Goal: Task Accomplishment & Management: Use online tool/utility

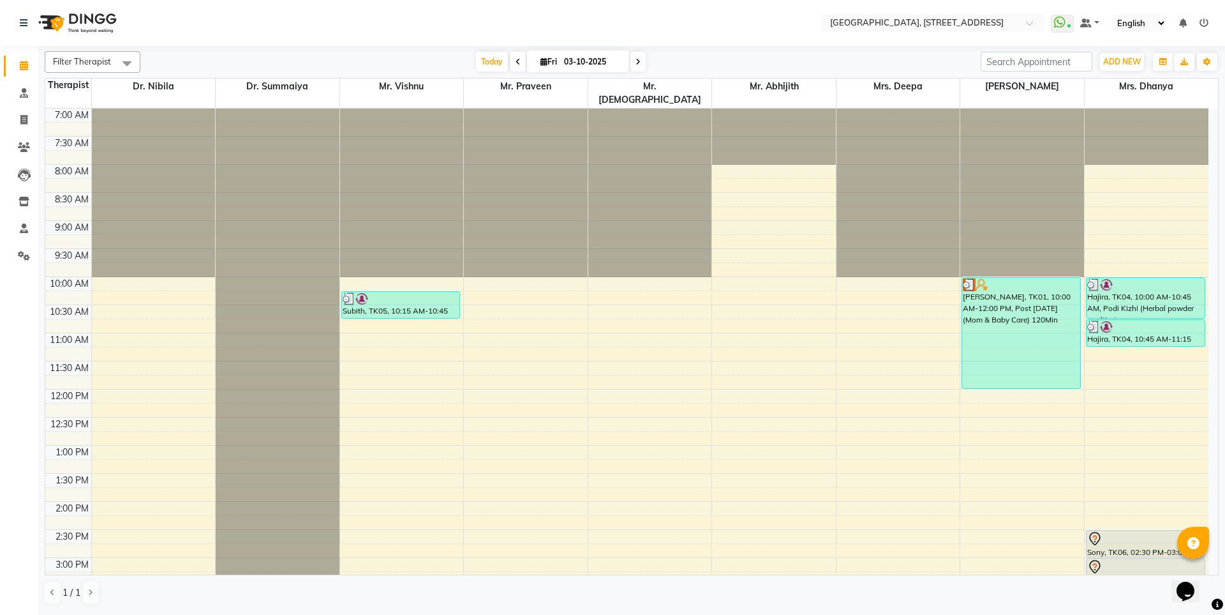
scroll to position [255, 0]
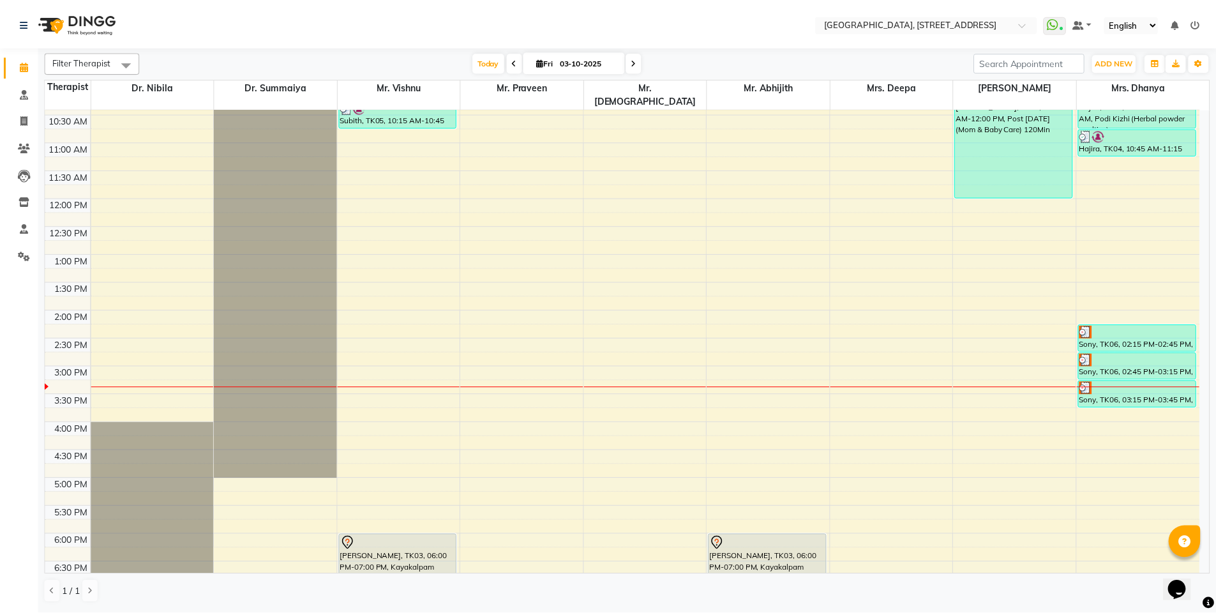
scroll to position [255, 0]
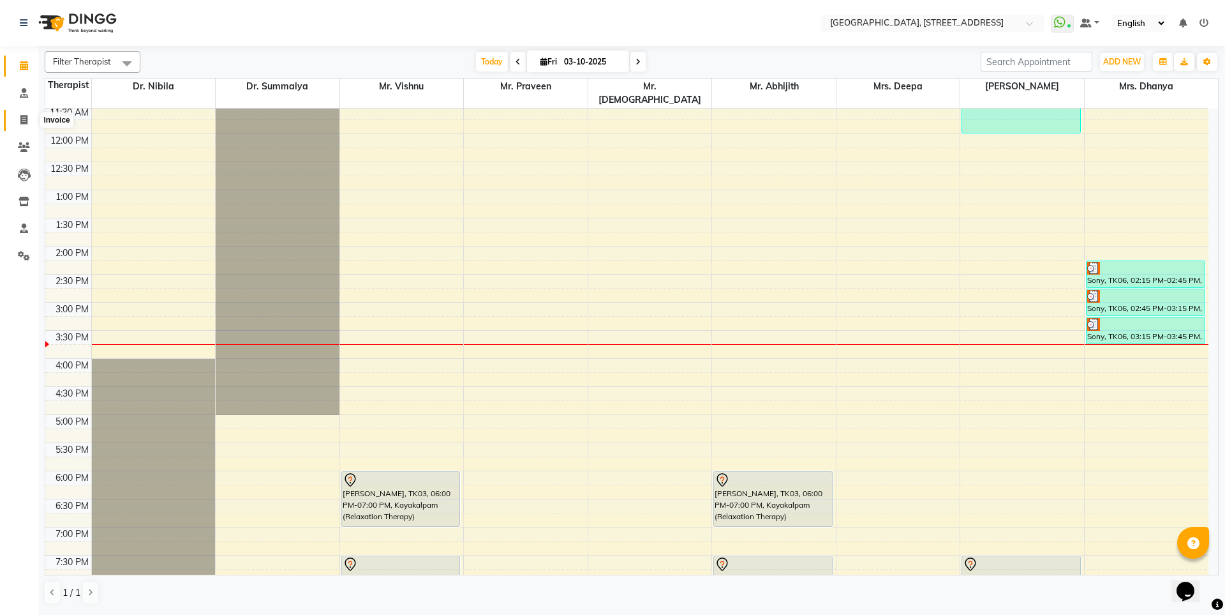
click at [22, 120] on icon at bounding box center [23, 120] width 7 height 10
select select "service"
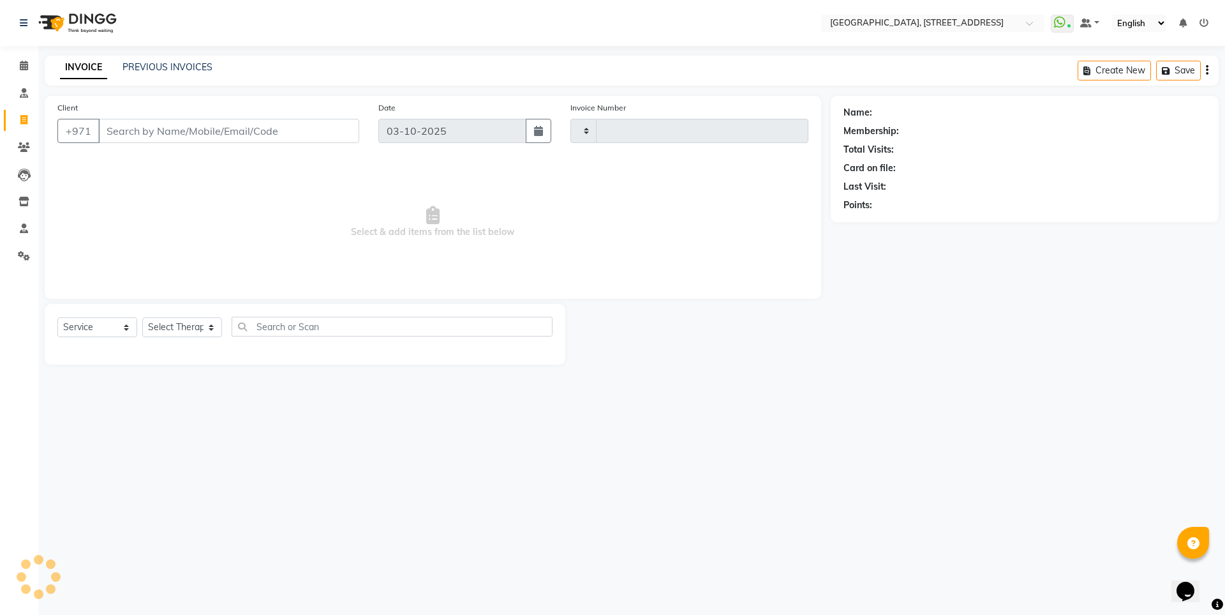
type input "2411"
select select "4538"
select select "package"
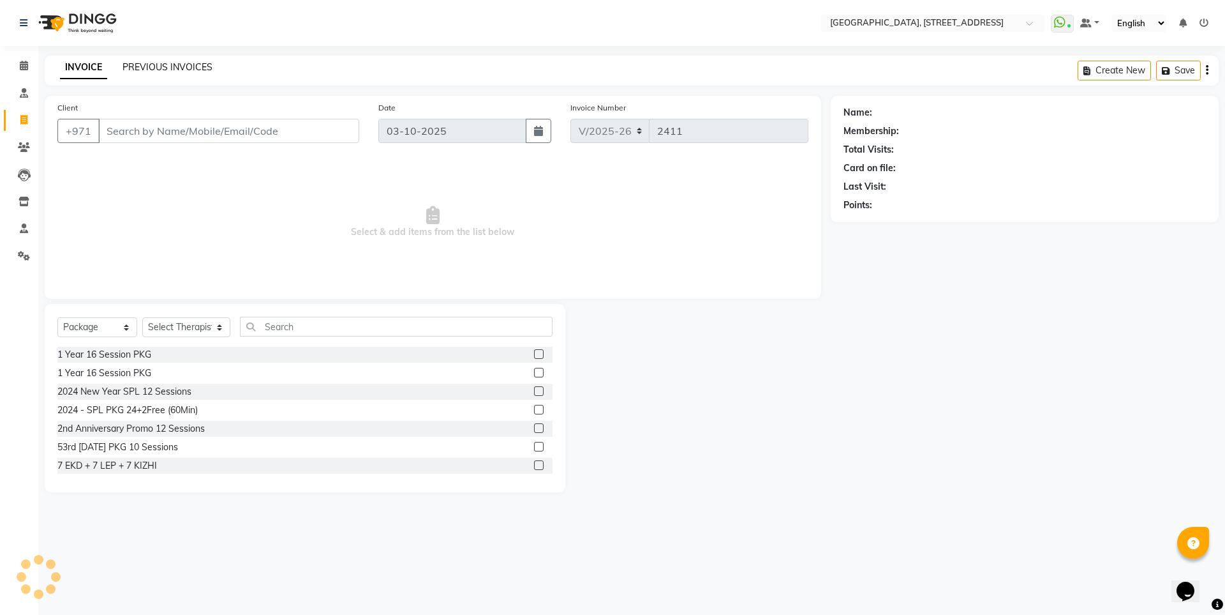
click at [165, 64] on link "PREVIOUS INVOICES" at bounding box center [168, 66] width 90 height 11
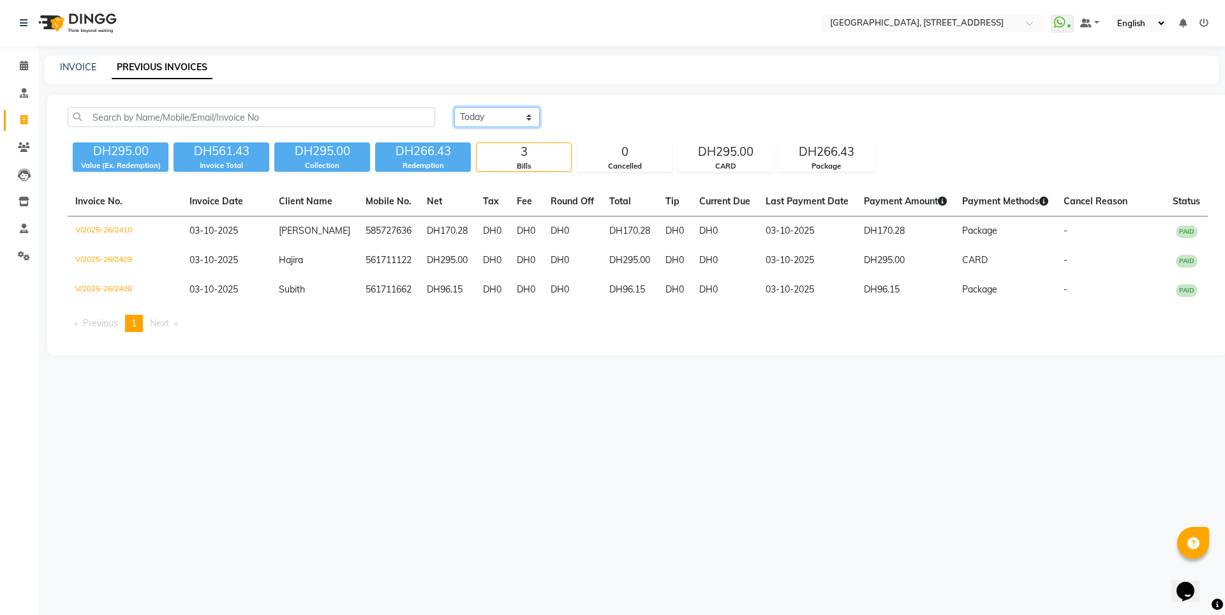
click at [476, 114] on select "[DATE] [DATE] Custom Range" at bounding box center [497, 117] width 86 height 20
select select "range"
click at [454, 107] on select "[DATE] [DATE] Custom Range" at bounding box center [497, 117] width 86 height 20
click at [599, 120] on input "03-10-2025" at bounding box center [601, 117] width 89 height 18
select select "10"
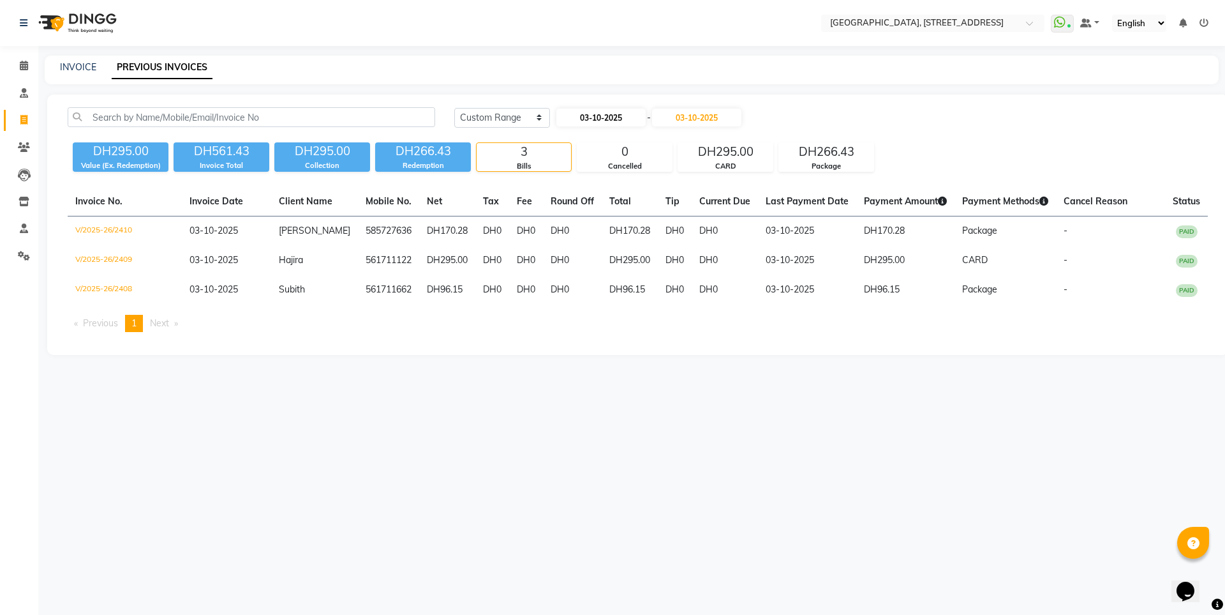
select select "2025"
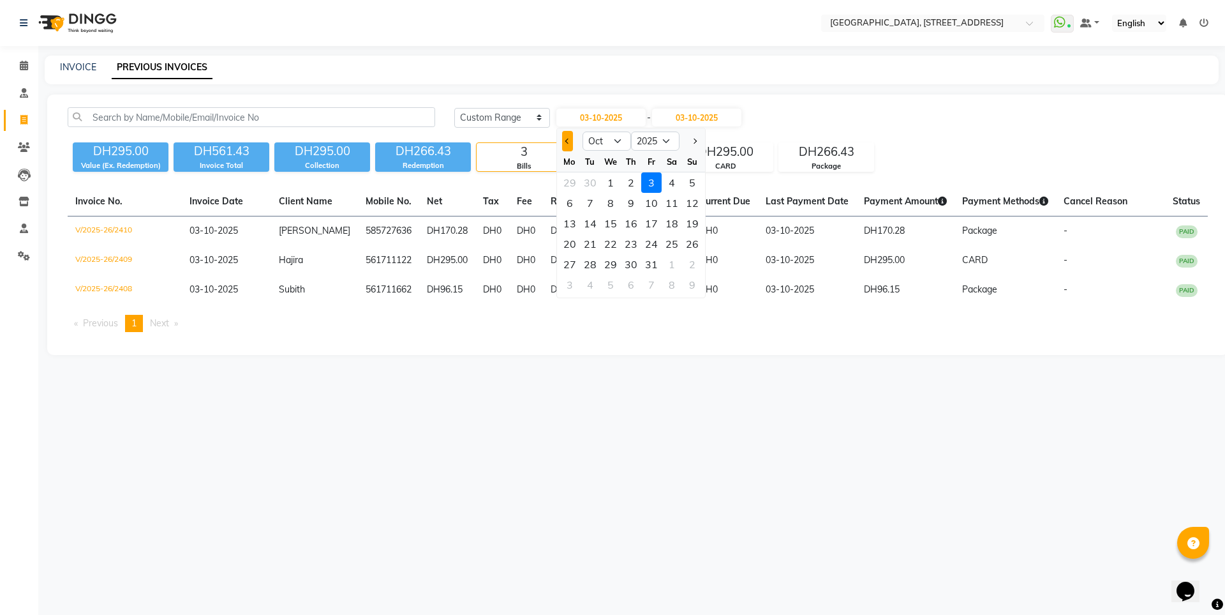
click at [562, 140] on button "Previous month" at bounding box center [567, 141] width 11 height 20
click at [565, 138] on button "Previous month" at bounding box center [567, 141] width 11 height 20
select select "8"
click at [650, 180] on div "1" at bounding box center [651, 182] width 20 height 20
type input "[DATE]"
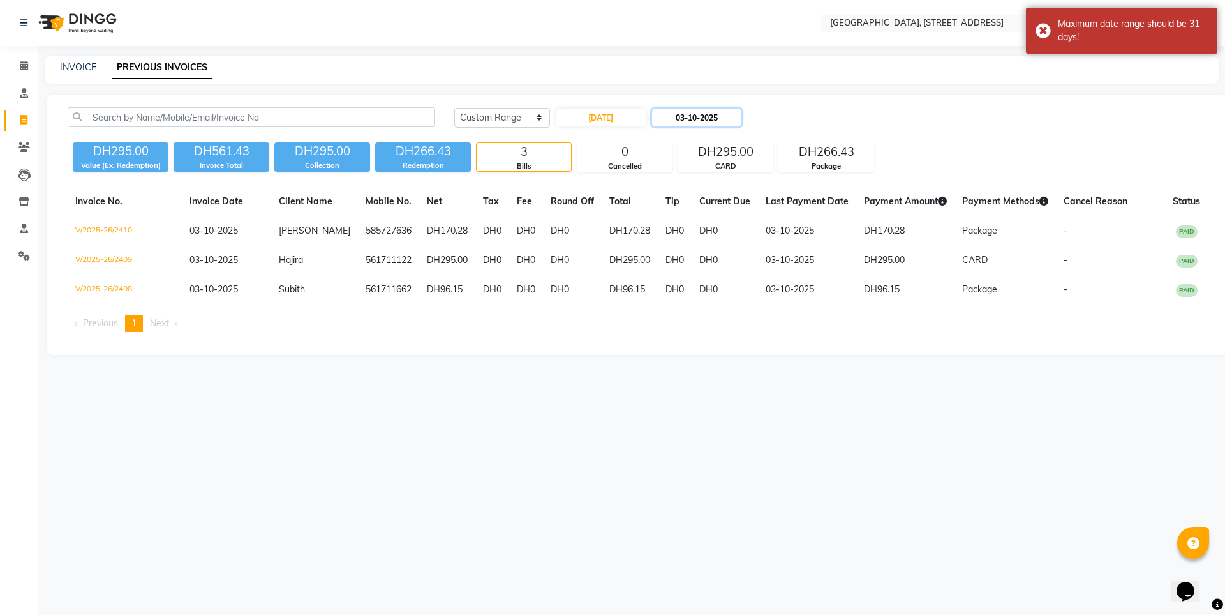
click at [696, 113] on input "03-10-2025" at bounding box center [696, 117] width 89 height 18
select select "10"
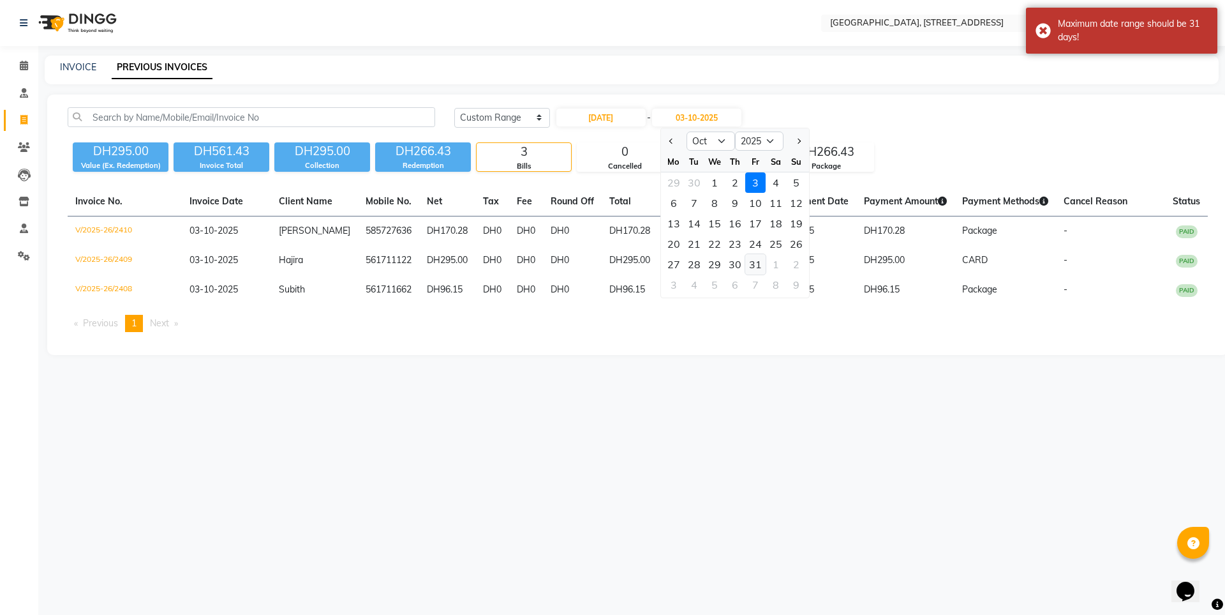
click at [750, 265] on div "31" at bounding box center [755, 264] width 20 height 20
type input "[DATE]"
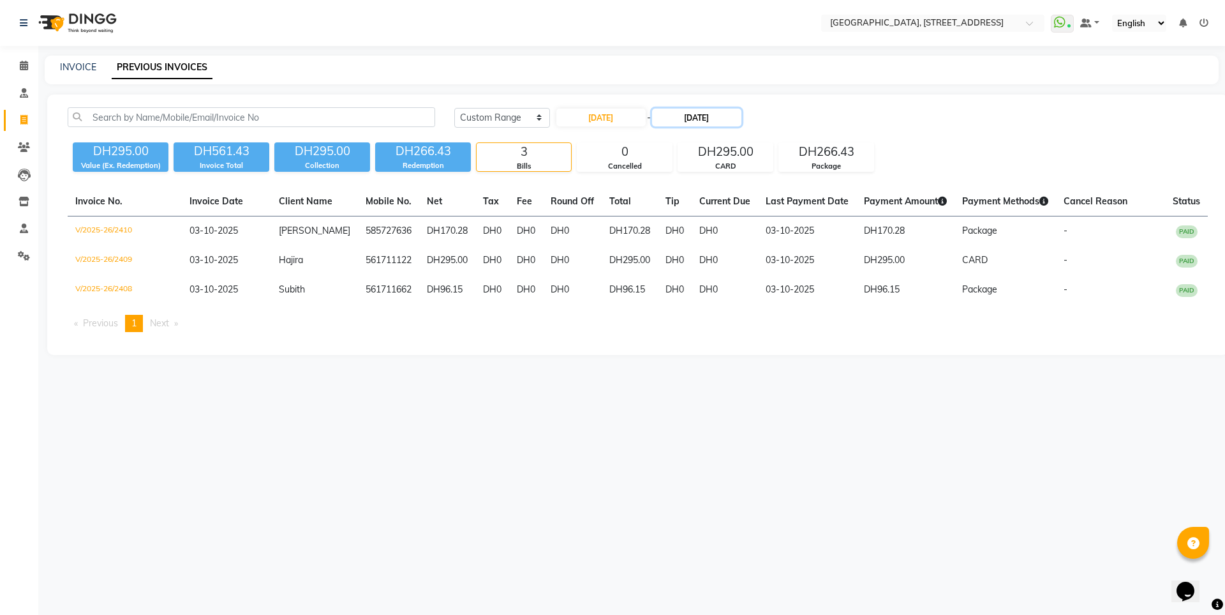
click at [708, 119] on input "[DATE]" at bounding box center [696, 117] width 89 height 18
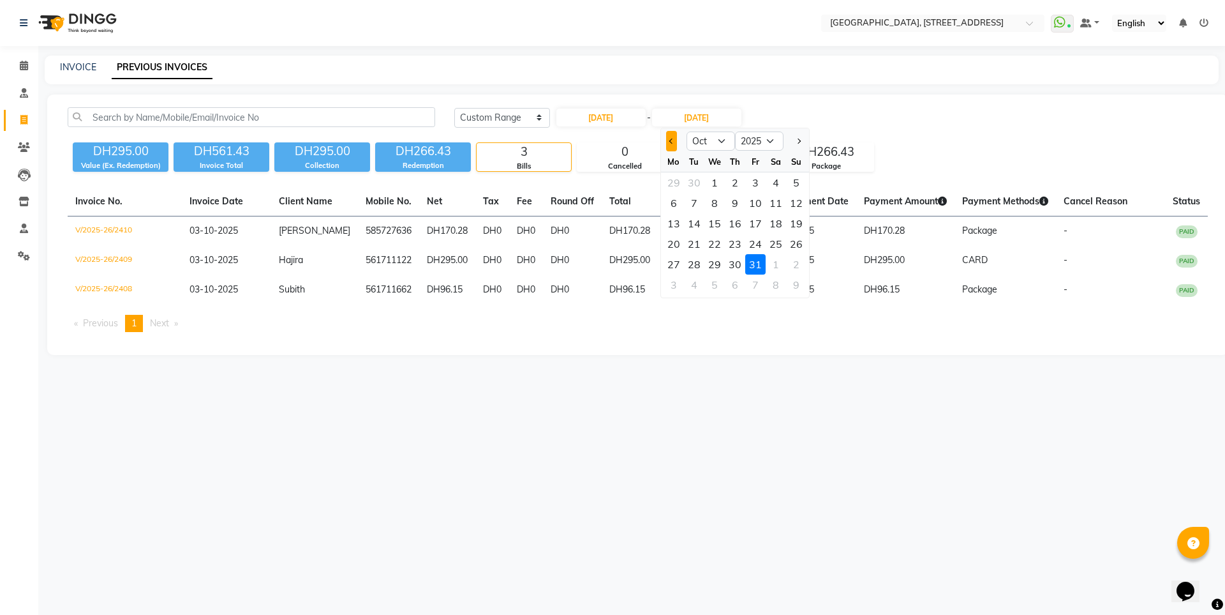
click at [669, 146] on button "Previous month" at bounding box center [671, 141] width 11 height 20
select select "8"
click at [789, 260] on div "31" at bounding box center [796, 264] width 20 height 20
type input "[DATE]"
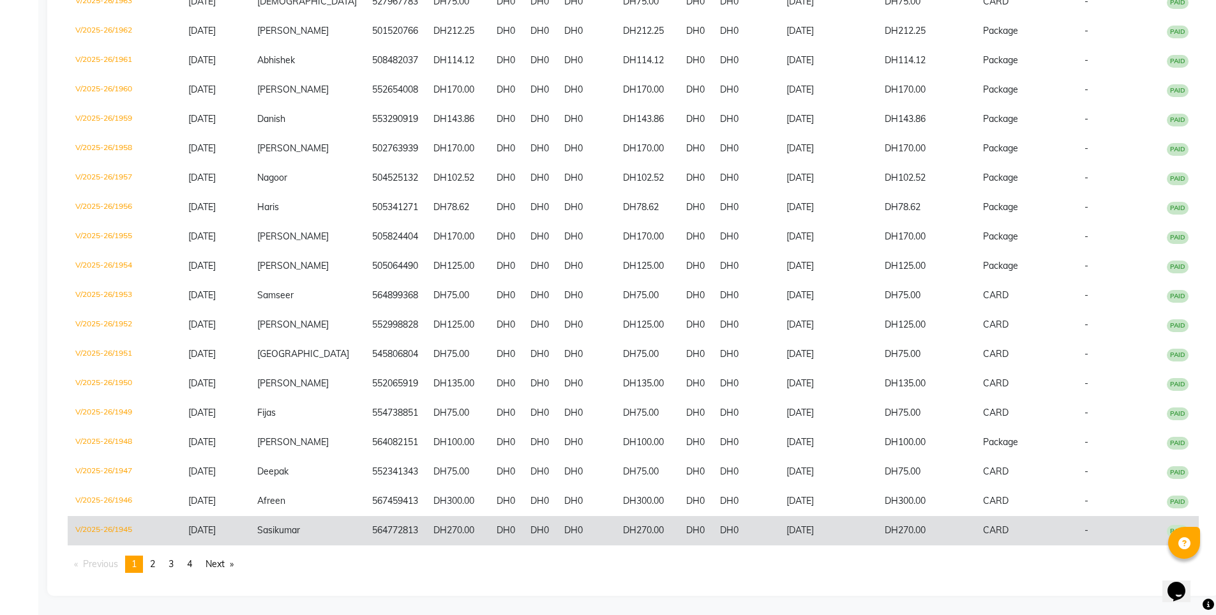
scroll to position [2645, 0]
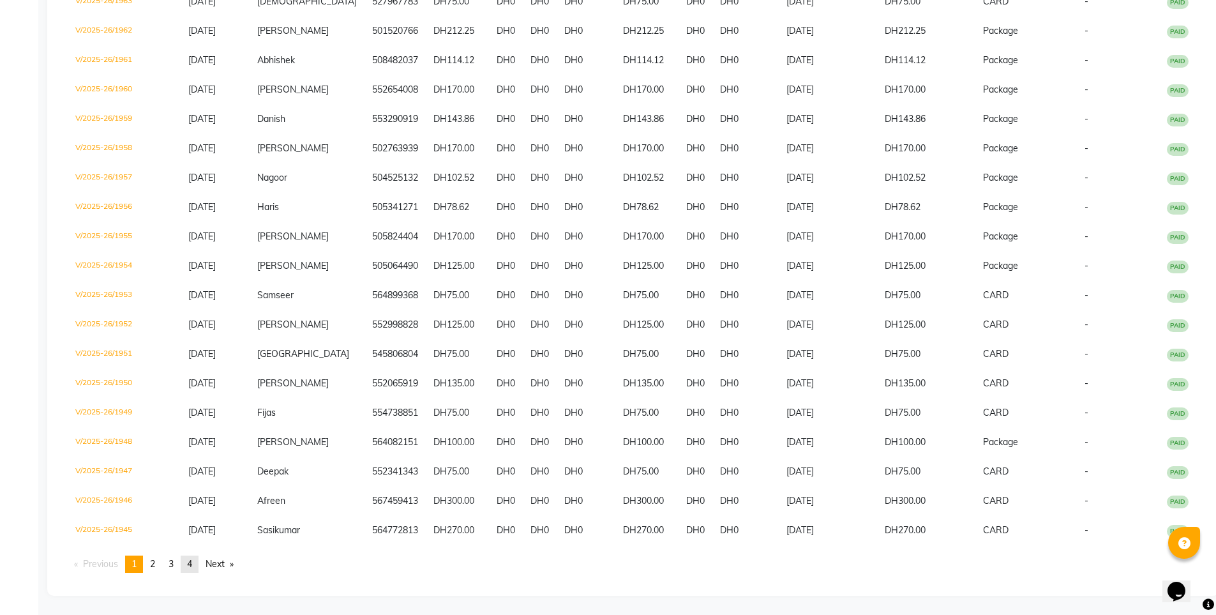
click at [198, 560] on link "page 4" at bounding box center [190, 563] width 18 height 17
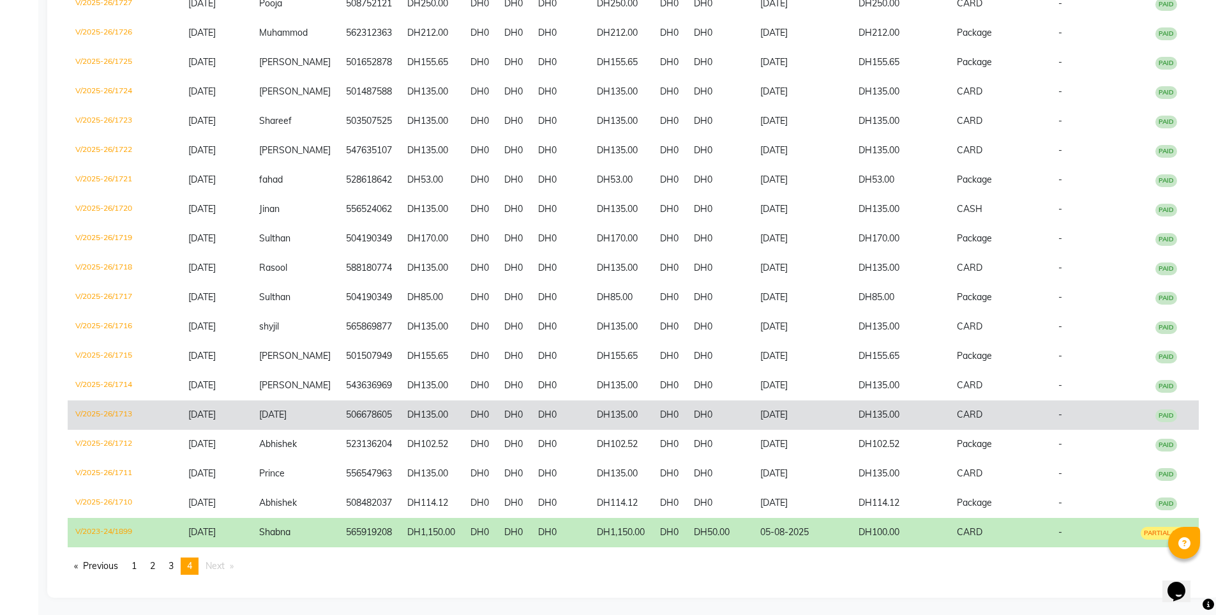
scroll to position [624, 0]
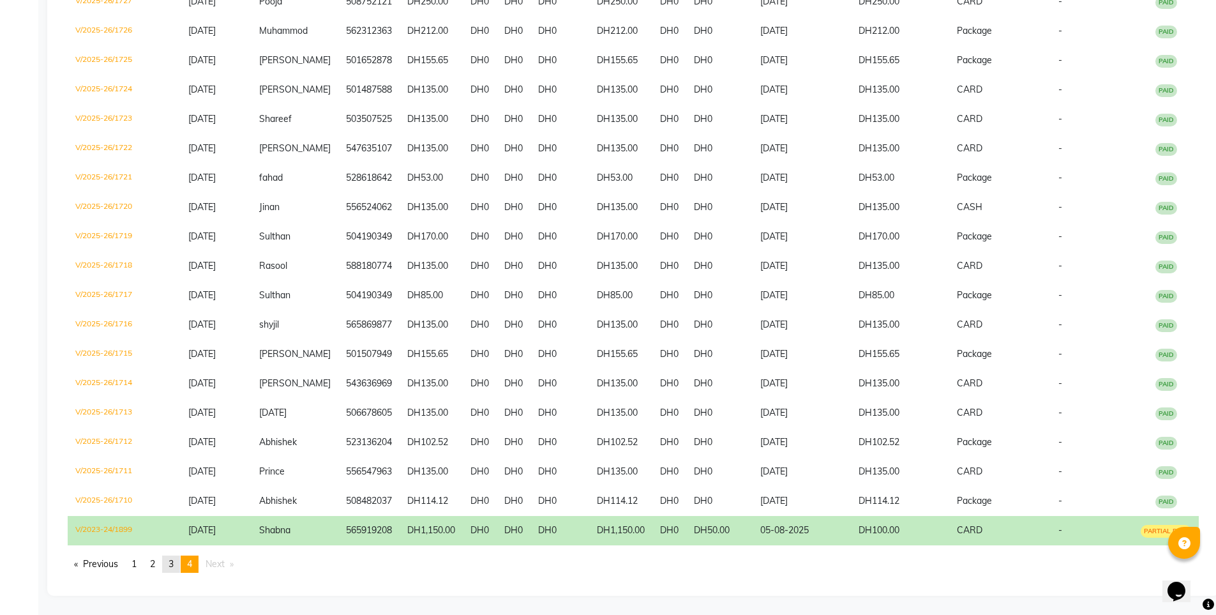
click at [173, 560] on span "3" at bounding box center [170, 563] width 5 height 11
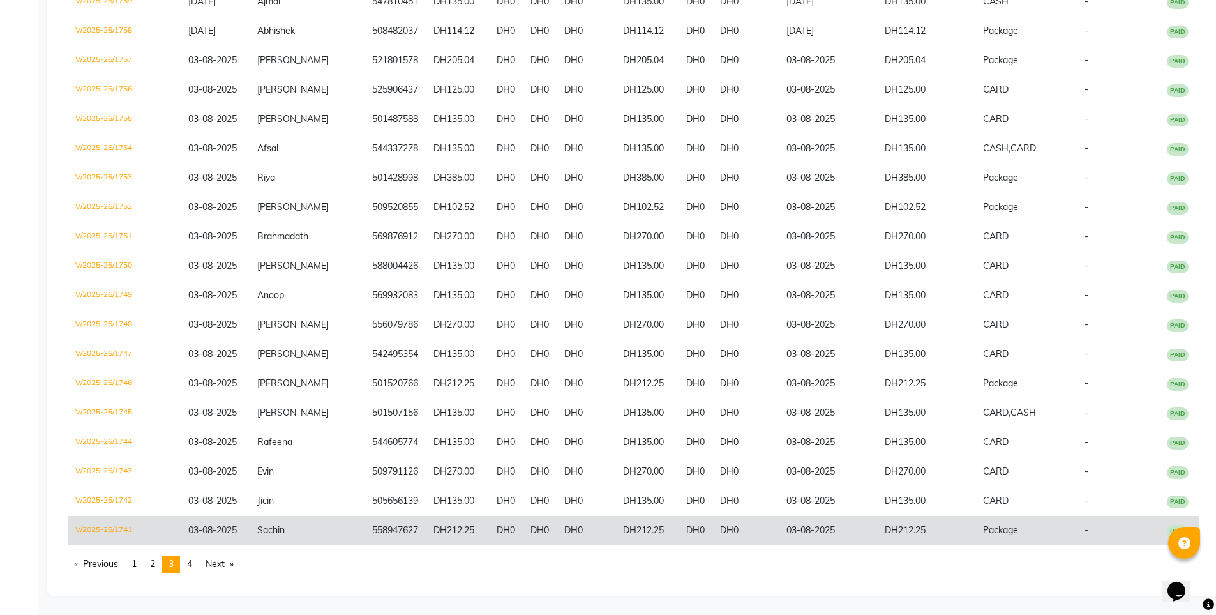
scroll to position [2671, 0]
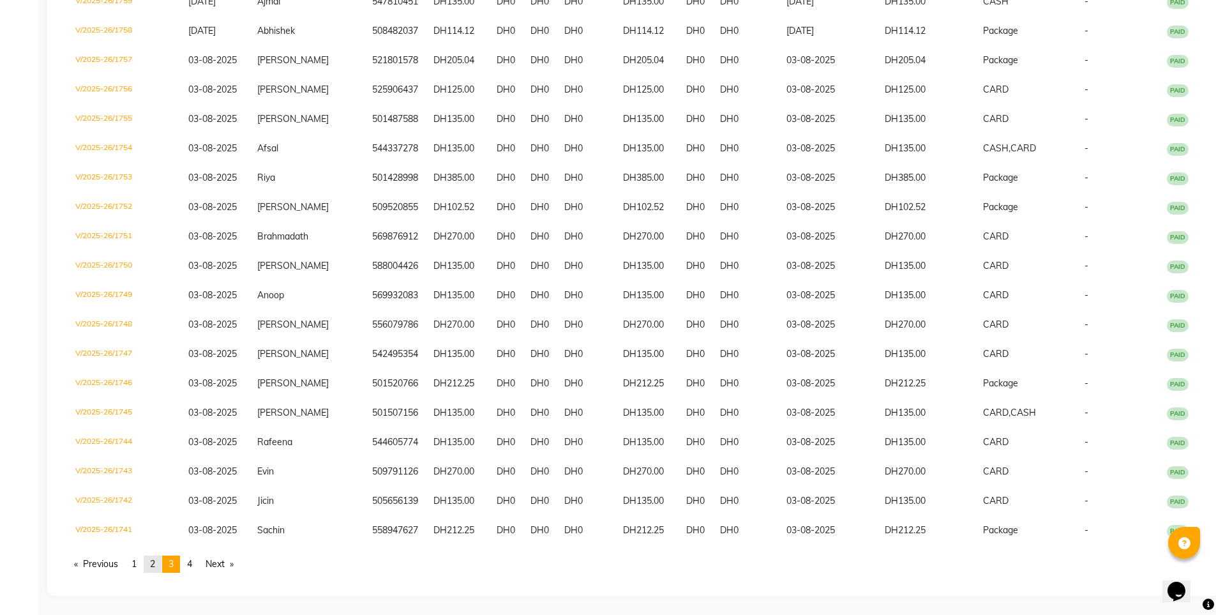
click at [155, 562] on span "2" at bounding box center [152, 563] width 5 height 11
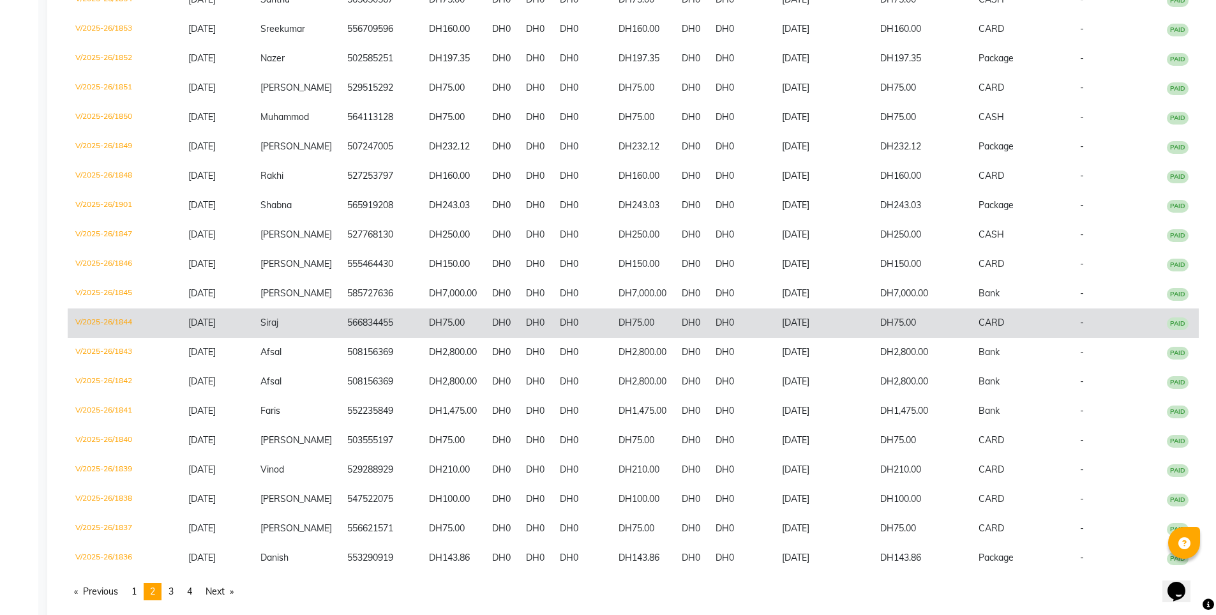
scroll to position [2633, 0]
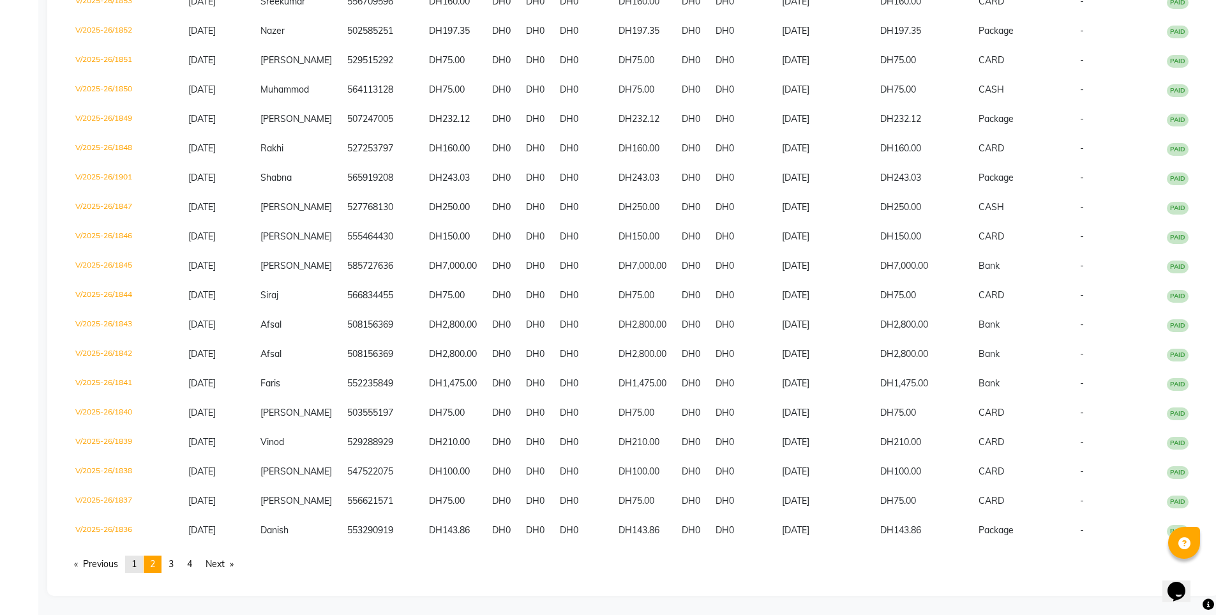
click at [135, 567] on span "1" at bounding box center [133, 563] width 5 height 11
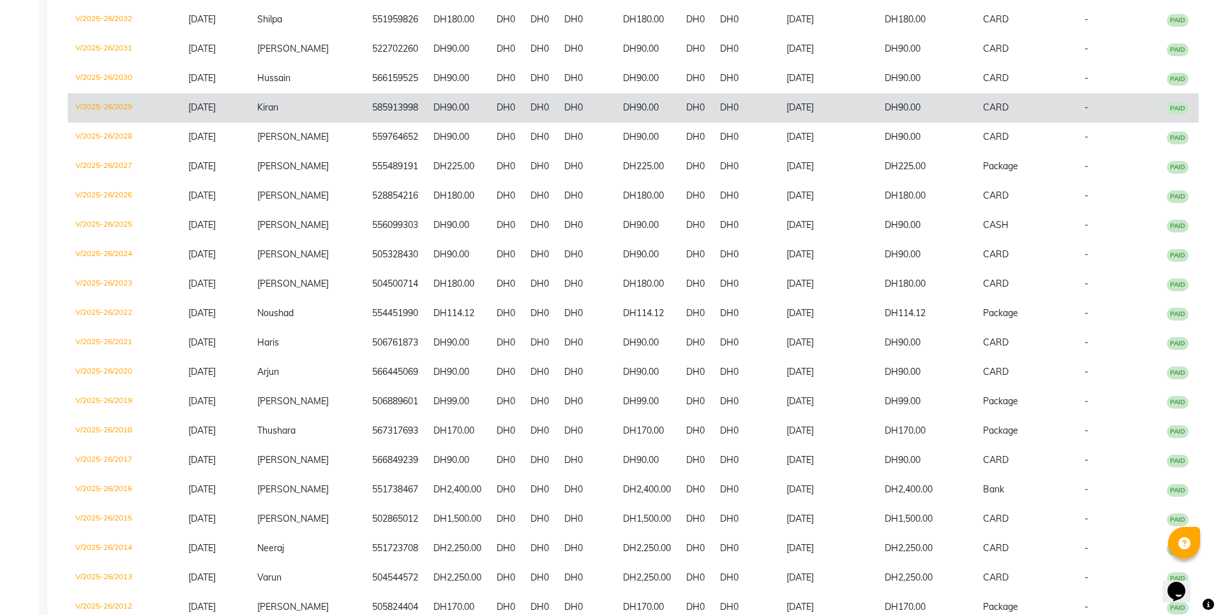
scroll to position [0, 0]
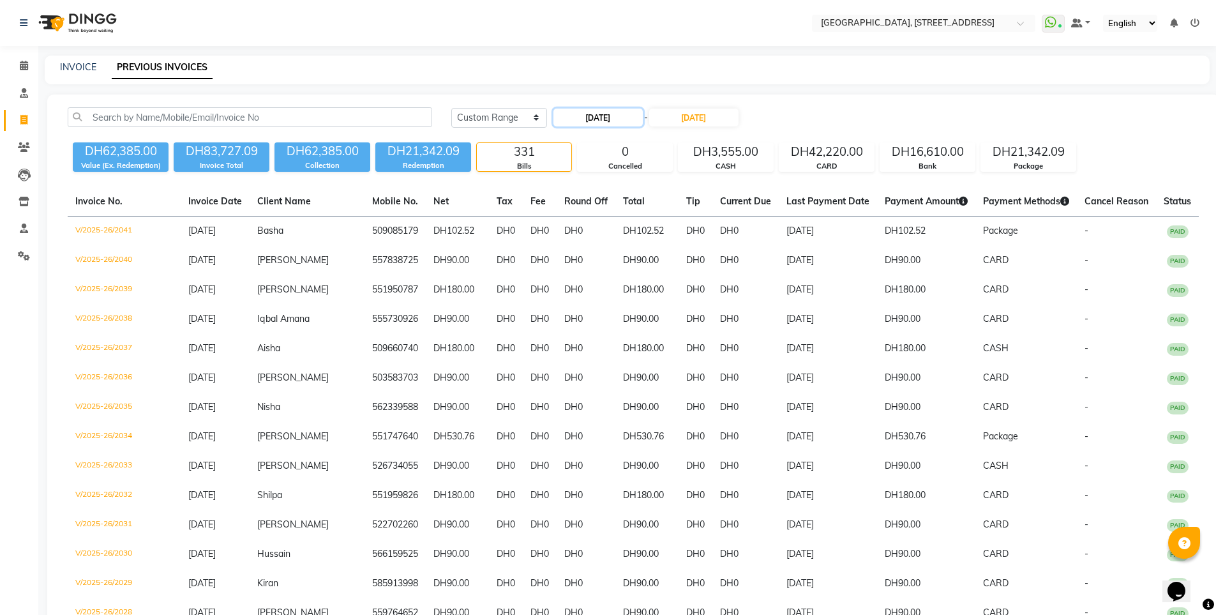
click at [629, 119] on input "[DATE]" at bounding box center [597, 117] width 89 height 18
select select "8"
select select "2025"
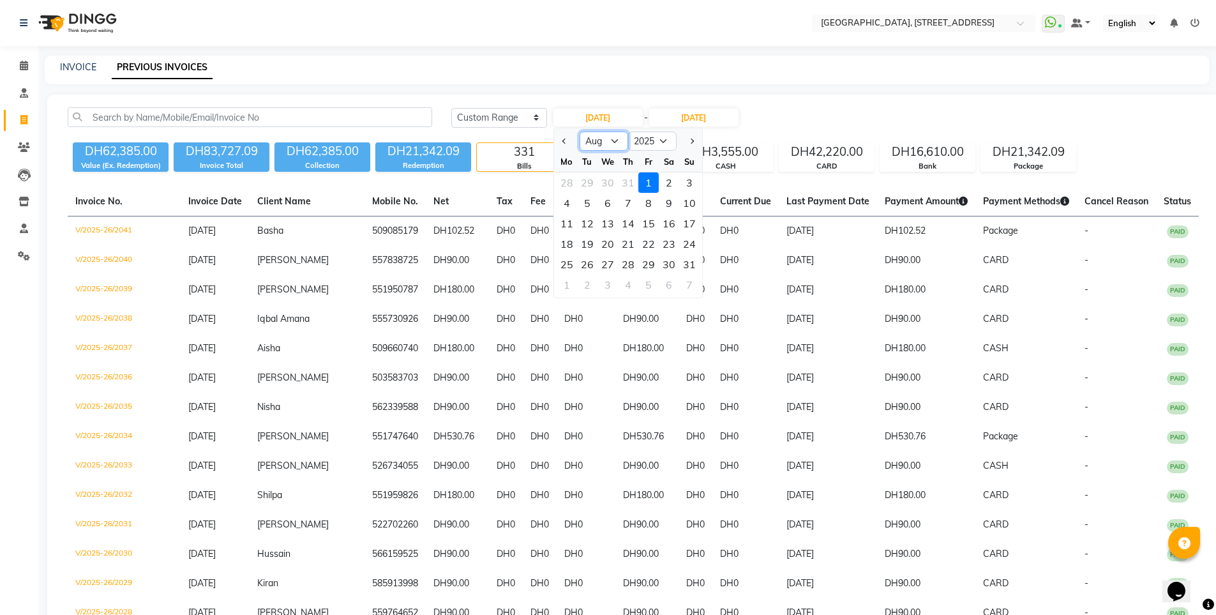
click at [618, 140] on select "Jan Feb Mar Apr May Jun [DATE] Aug Sep Oct Nov Dec" at bounding box center [603, 140] width 49 height 19
select select "9"
click at [579, 131] on select "Jan Feb Mar Apr May Jun [DATE] Aug Sep Oct Nov Dec" at bounding box center [603, 140] width 49 height 19
click at [566, 182] on div "1" at bounding box center [567, 182] width 20 height 20
type input "01-09-2025"
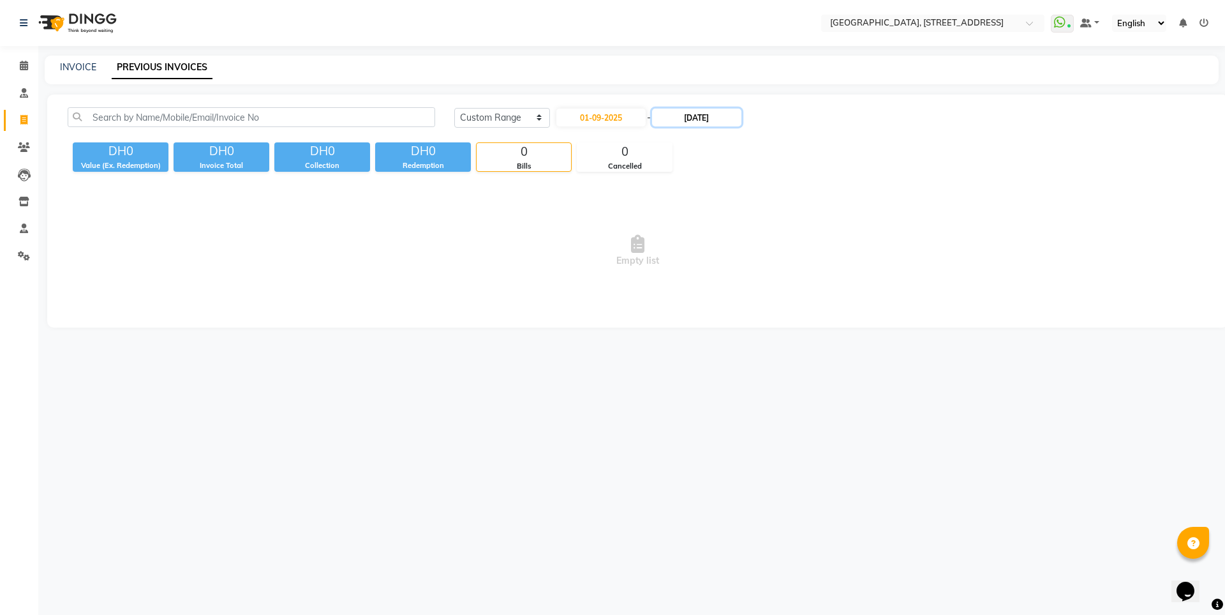
click at [695, 121] on input "[DATE]" at bounding box center [696, 117] width 89 height 18
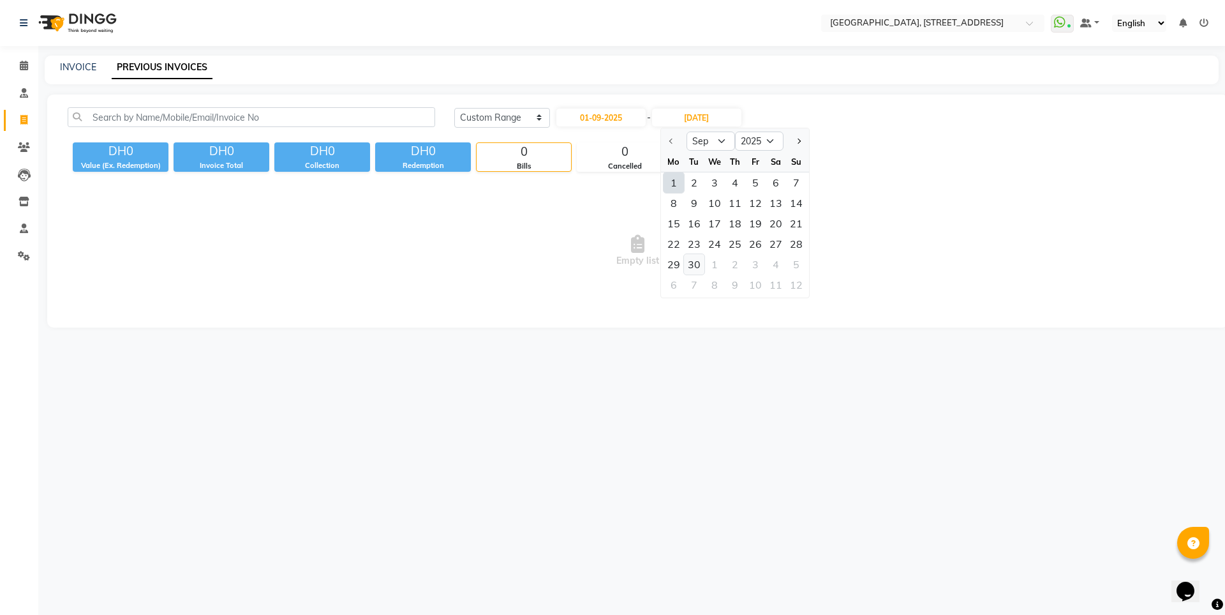
click at [696, 265] on div "30" at bounding box center [694, 264] width 20 height 20
type input "30-09-2025"
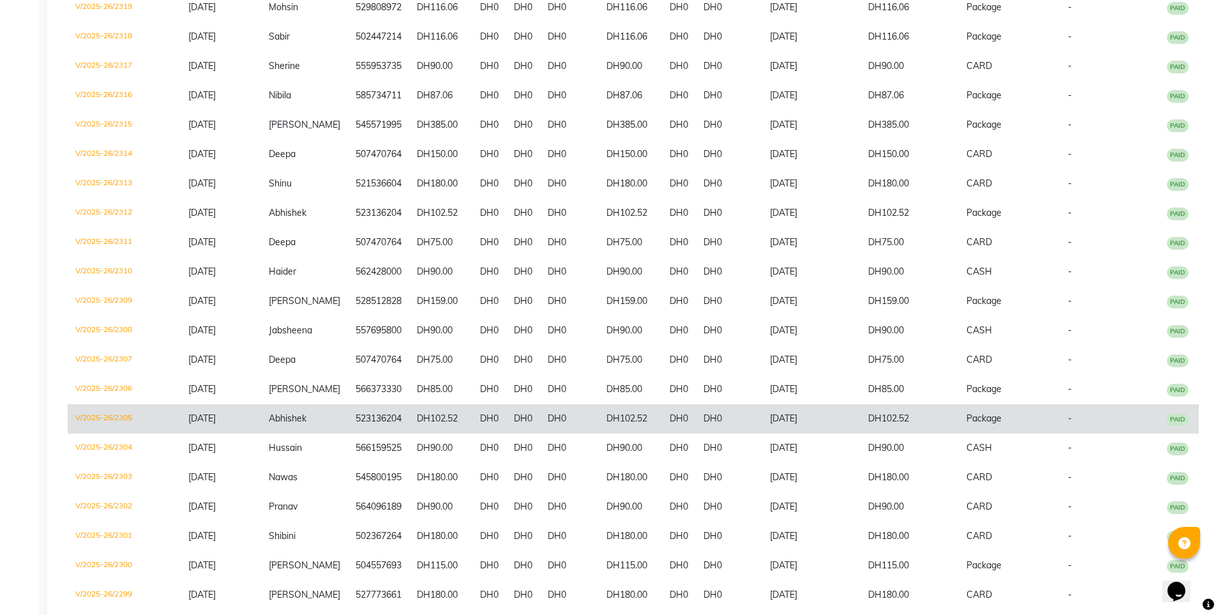
scroll to position [2658, 0]
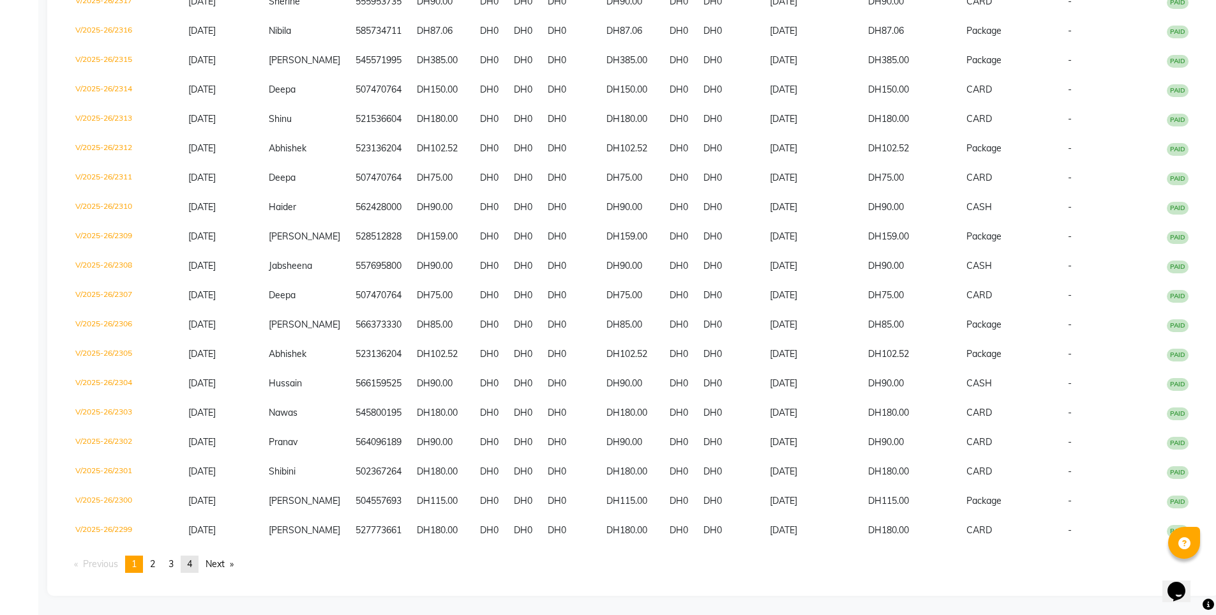
click at [191, 557] on link "page 4" at bounding box center [190, 563] width 18 height 17
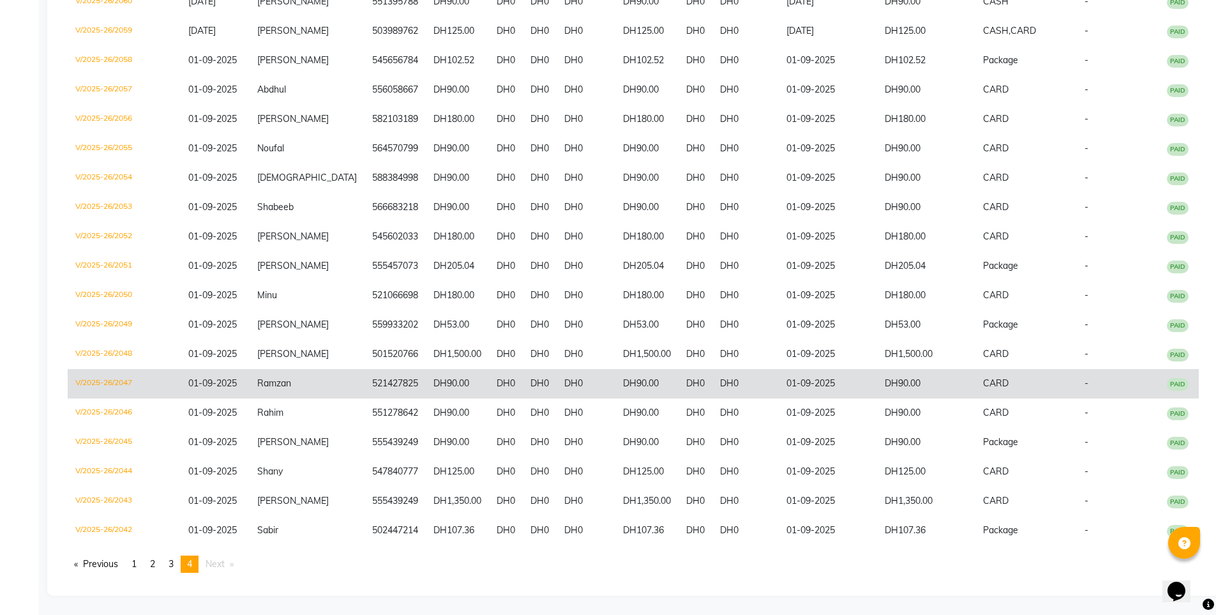
scroll to position [829, 0]
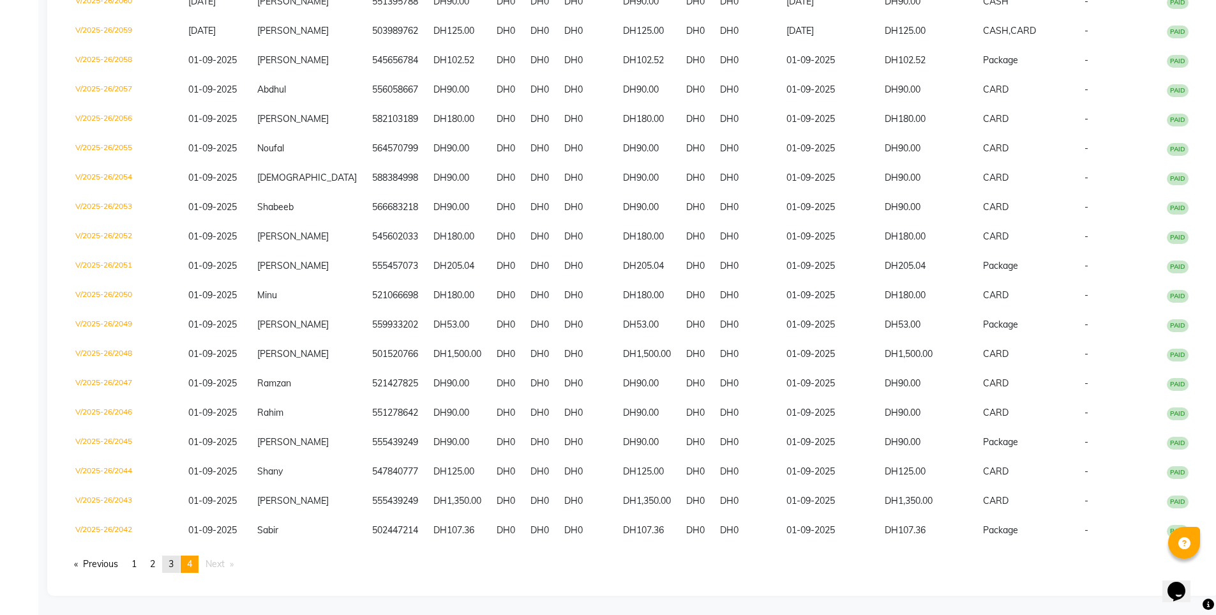
click at [168, 565] on link "page 3" at bounding box center [171, 563] width 18 height 17
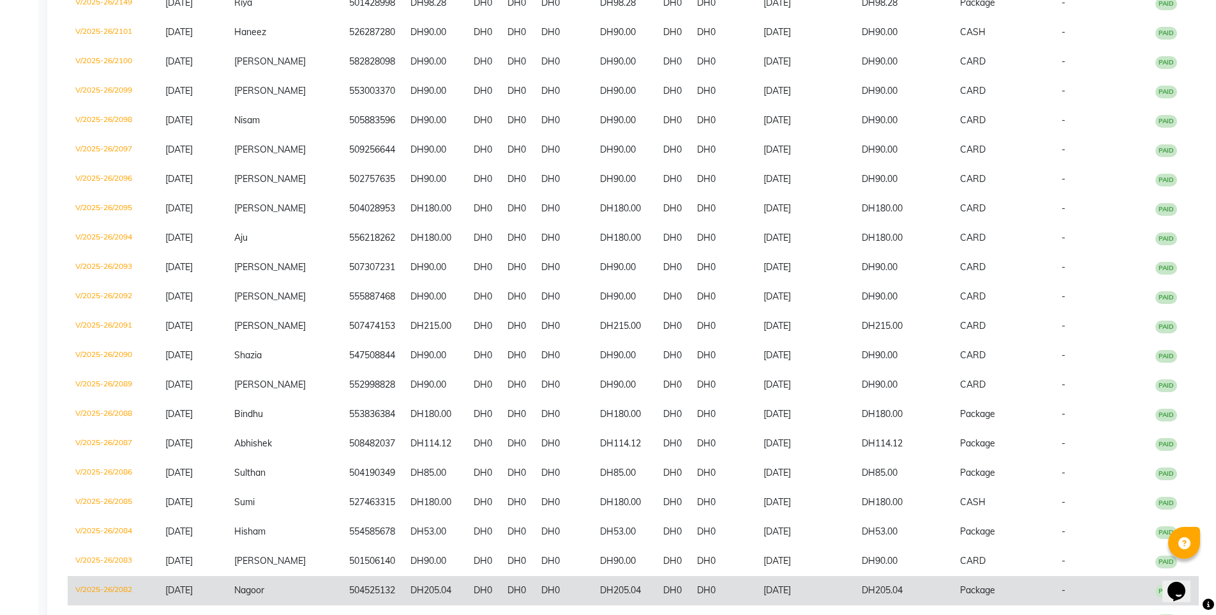
scroll to position [2658, 0]
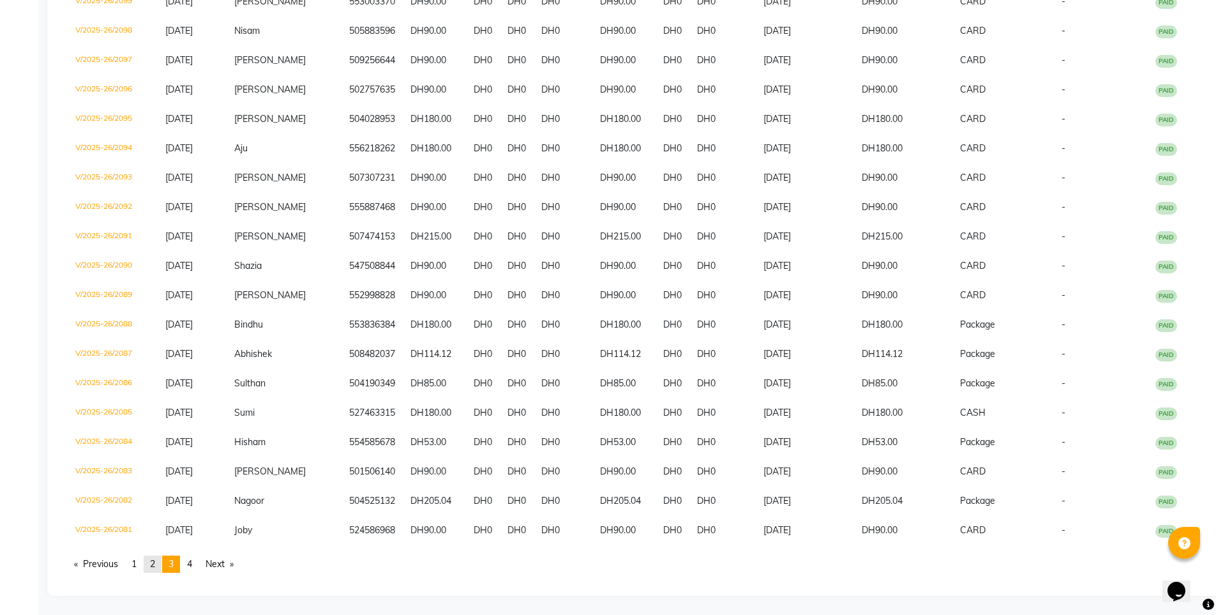
click at [153, 566] on span "2" at bounding box center [152, 563] width 5 height 11
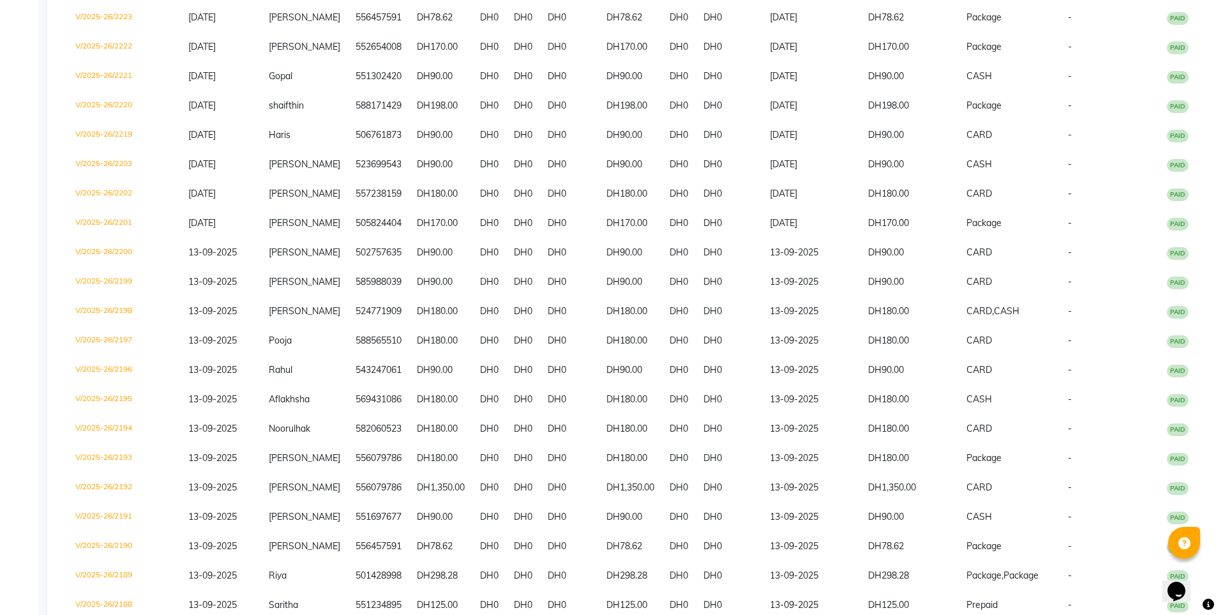
scroll to position [2645, 0]
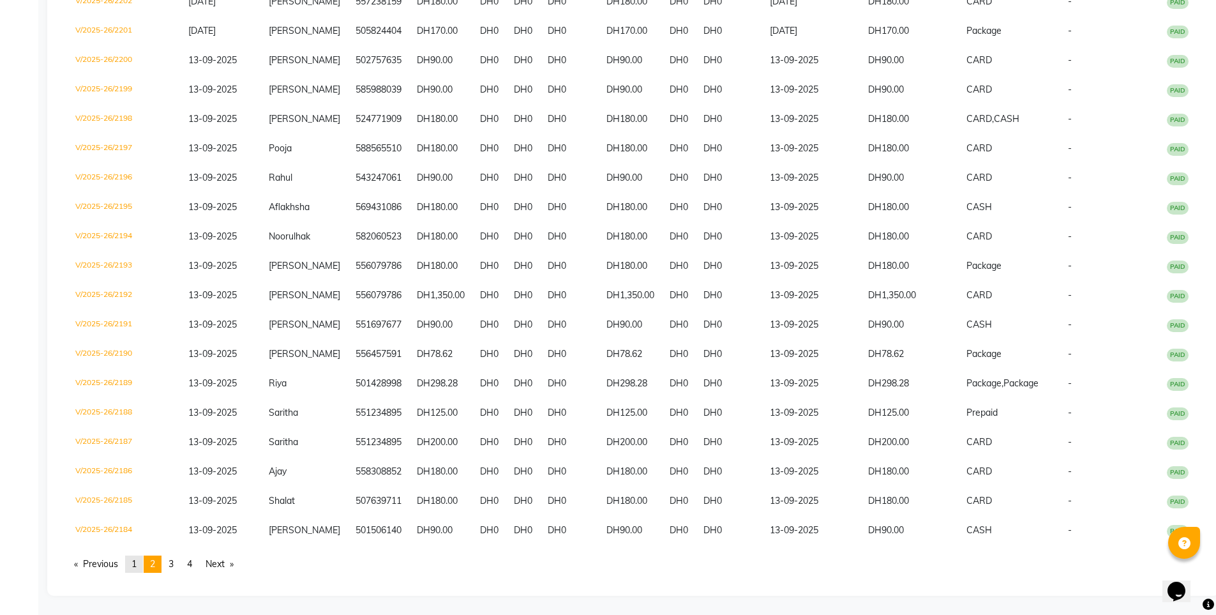
click at [137, 567] on span "1" at bounding box center [133, 563] width 5 height 11
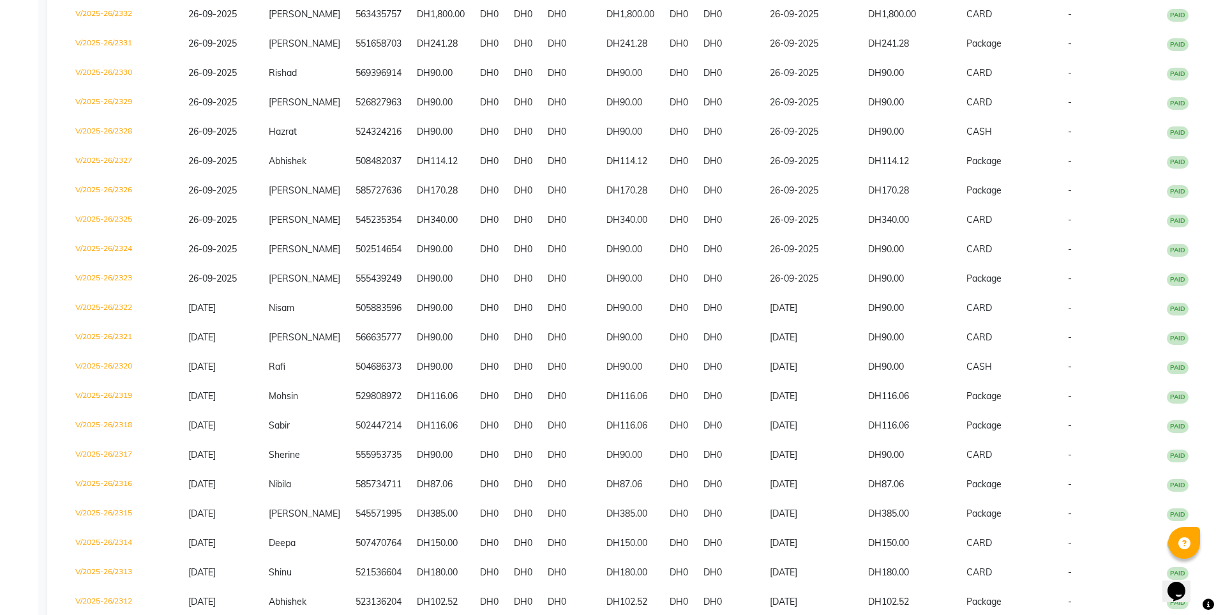
scroll to position [1956, 0]
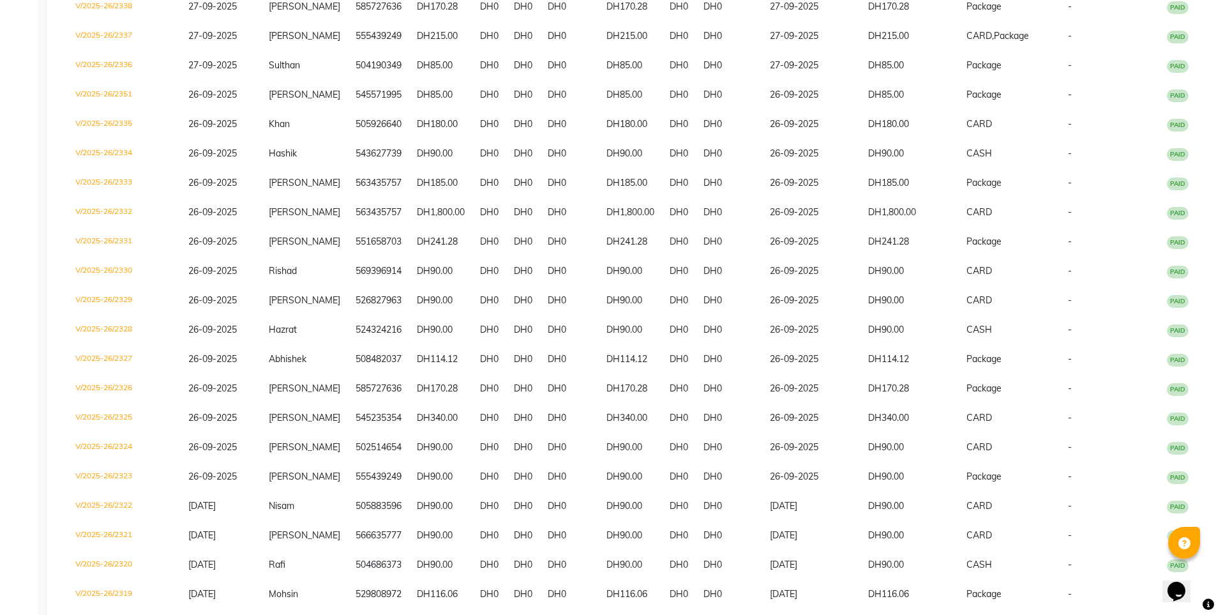
select select "service"
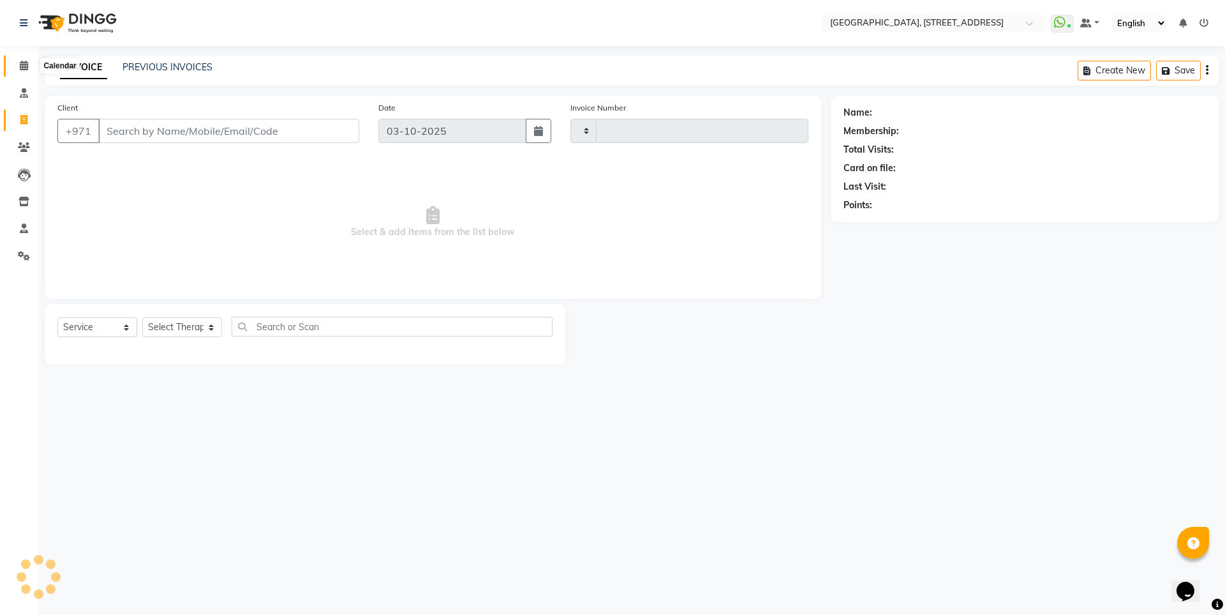
click at [27, 65] on icon at bounding box center [24, 66] width 8 height 10
